Goal: Task Accomplishment & Management: Complete application form

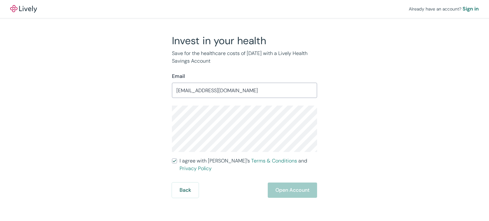
click at [356, 176] on div "Invest in your health Save for the healthcare costs of tomorrow with a Lively H…" at bounding box center [240, 116] width 305 height 164
click at [288, 183] on button "Open Account" at bounding box center [292, 190] width 49 height 15
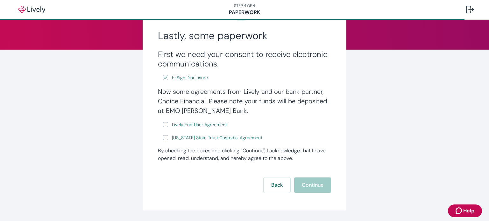
scroll to position [87, 0]
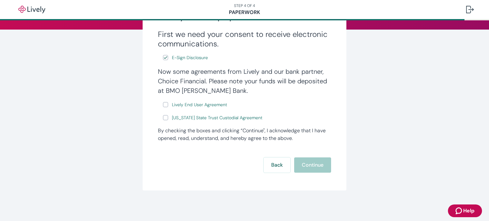
click at [163, 106] on input "Lively End User Agreement" at bounding box center [165, 104] width 5 height 5
checkbox input "true"
click at [163, 120] on input "Wyoming State Trust Custodial Agreement" at bounding box center [165, 117] width 5 height 5
checkbox input "true"
click at [318, 166] on button "Continue" at bounding box center [312, 164] width 37 height 15
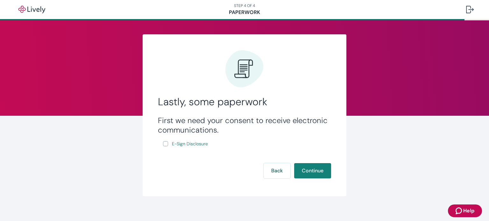
click at [164, 145] on input "E-Sign Disclosure" at bounding box center [165, 143] width 5 height 5
checkbox input "true"
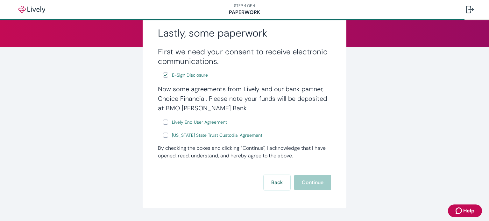
scroll to position [76, 0]
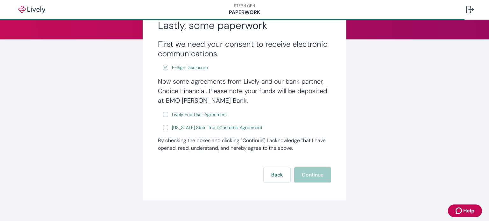
click at [163, 114] on input "Lively End User Agreement" at bounding box center [165, 114] width 5 height 5
checkbox input "true"
click at [187, 68] on span "E-Sign Disclosure" at bounding box center [190, 67] width 36 height 7
click at [191, 116] on span "Lively End User Agreement" at bounding box center [199, 114] width 55 height 7
click at [163, 129] on input "Wyoming State Trust Custodial Agreement" at bounding box center [165, 127] width 5 height 5
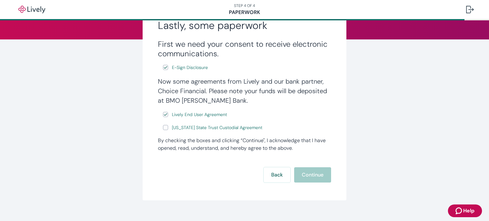
checkbox input "true"
click at [186, 129] on span "Wyoming State Trust Custodial Agreement" at bounding box center [217, 127] width 90 height 7
click at [310, 177] on button "Continue" at bounding box center [312, 174] width 37 height 15
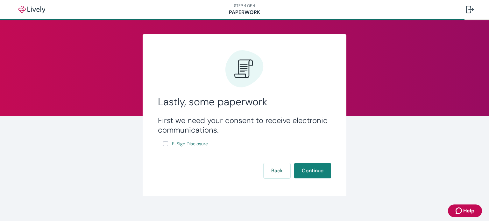
click at [164, 144] on input "E-Sign Disclosure" at bounding box center [165, 143] width 5 height 5
checkbox input "true"
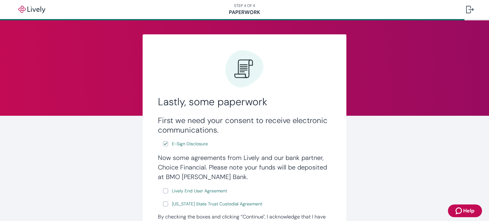
click at [165, 190] on input "Lively End User Agreement" at bounding box center [165, 190] width 5 height 5
checkbox input "true"
click at [164, 203] on input "[US_STATE] State Trust Custodial Agreement" at bounding box center [165, 203] width 5 height 5
checkbox input "true"
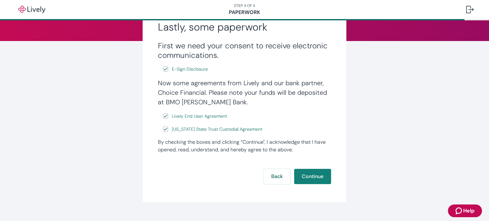
scroll to position [76, 0]
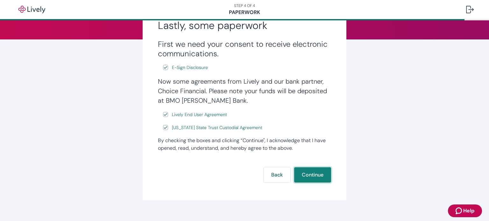
click at [314, 177] on button "Continue" at bounding box center [312, 174] width 37 height 15
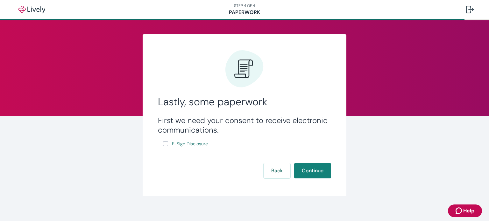
drag, startPoint x: 163, startPoint y: 144, endPoint x: 162, endPoint y: 149, distance: 4.8
click at [163, 144] on input "E-Sign Disclosure" at bounding box center [165, 143] width 5 height 5
checkbox input "true"
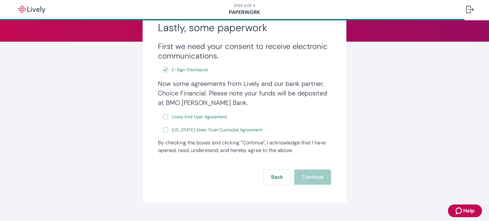
scroll to position [76, 0]
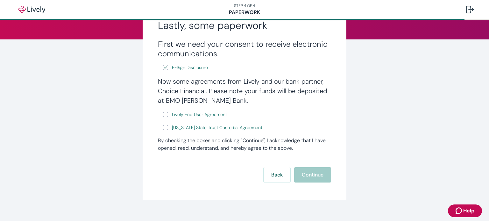
click at [165, 113] on input "Lively End User Agreement" at bounding box center [165, 114] width 5 height 5
checkbox input "true"
click at [163, 131] on label "[US_STATE] State Trust Custodial Agreement" at bounding box center [213, 128] width 101 height 8
click at [163, 130] on input "[US_STATE] State Trust Custodial Agreement" at bounding box center [165, 127] width 5 height 5
checkbox input "true"
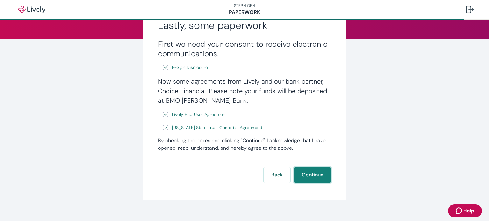
click at [312, 168] on button "Continue" at bounding box center [312, 174] width 37 height 15
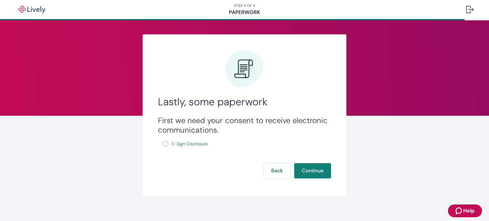
click at [164, 144] on input "E-Sign Disclosure" at bounding box center [165, 143] width 5 height 5
checkbox input "true"
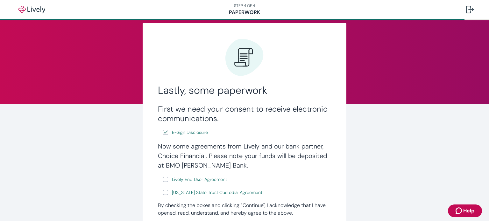
scroll to position [76, 0]
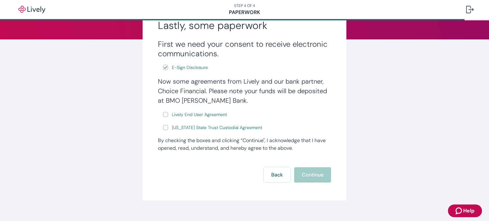
click at [163, 115] on input "Lively End User Agreement" at bounding box center [165, 114] width 5 height 5
checkbox input "true"
click at [164, 130] on input "[US_STATE] State Trust Custodial Agreement" at bounding box center [165, 127] width 5 height 5
checkbox input "true"
click at [302, 171] on button "Continue" at bounding box center [312, 174] width 37 height 15
